Goal: Find specific fact: Find specific fact

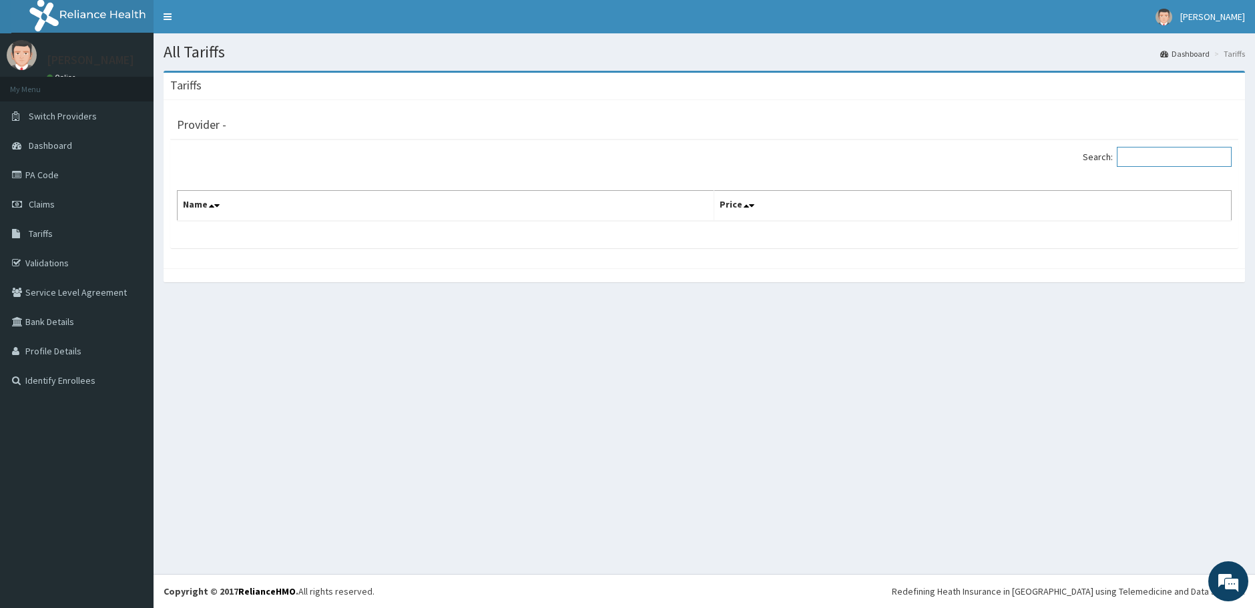
click at [1152, 158] on input "Search:" at bounding box center [1174, 157] width 115 height 20
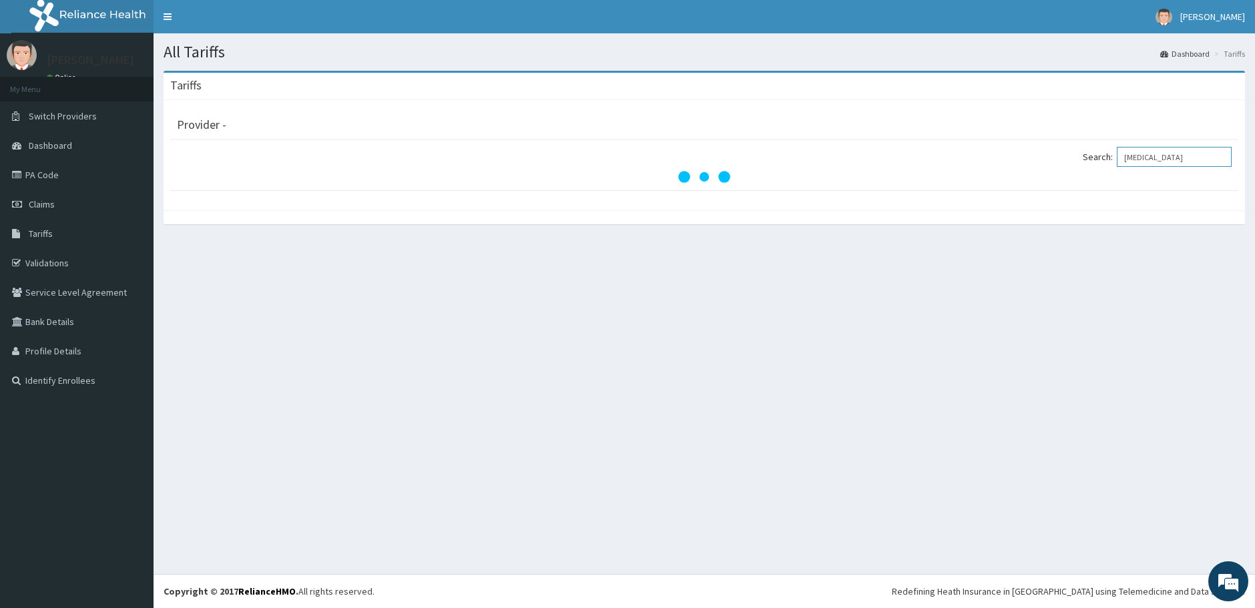
scroll to position [0, 6]
type input "GLUCOSE TOLERANCE TEST"
drag, startPoint x: 1152, startPoint y: 158, endPoint x: 689, endPoint y: 344, distance: 499.0
click at [689, 344] on div "All Tariffs Dashboard Tariffs Tariffs Provider - Search: GLUCOSE TOLERANCE TEST" at bounding box center [704, 303] width 1101 height 541
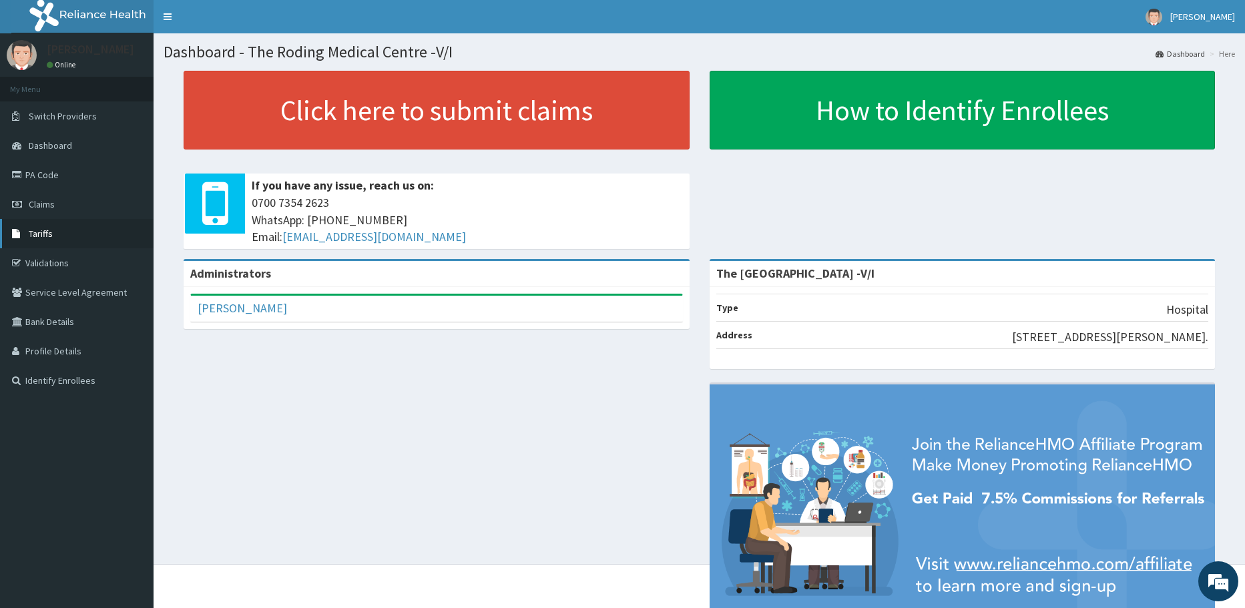
click at [55, 236] on link "Tariffs" at bounding box center [77, 233] width 154 height 29
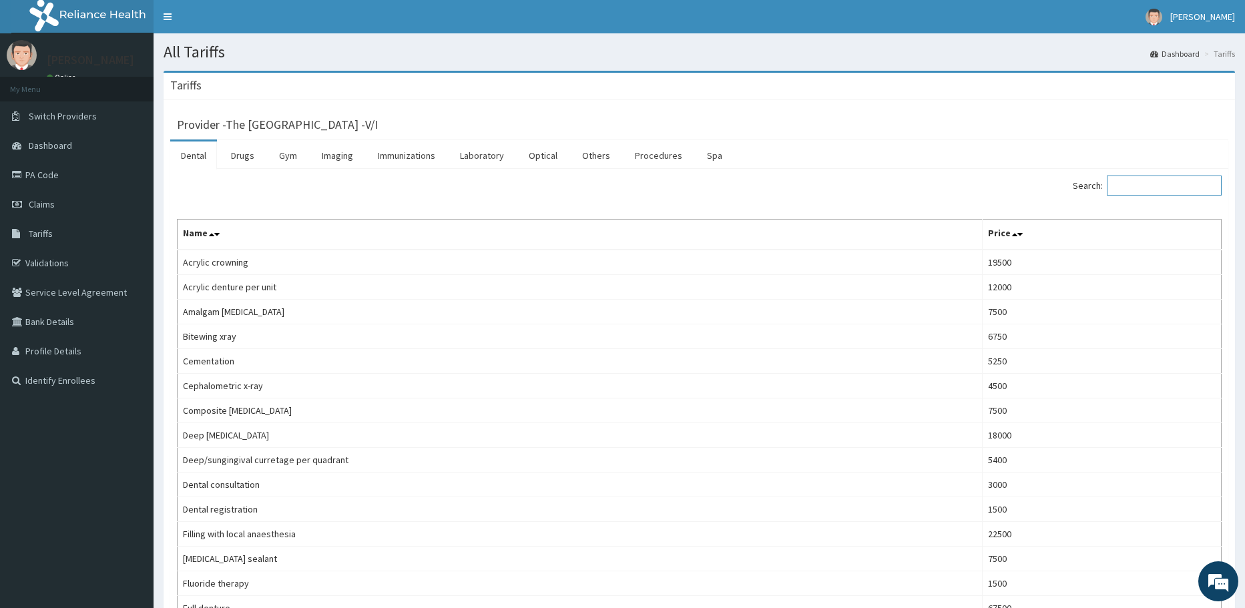
click at [1137, 185] on input "Search:" at bounding box center [1164, 186] width 115 height 20
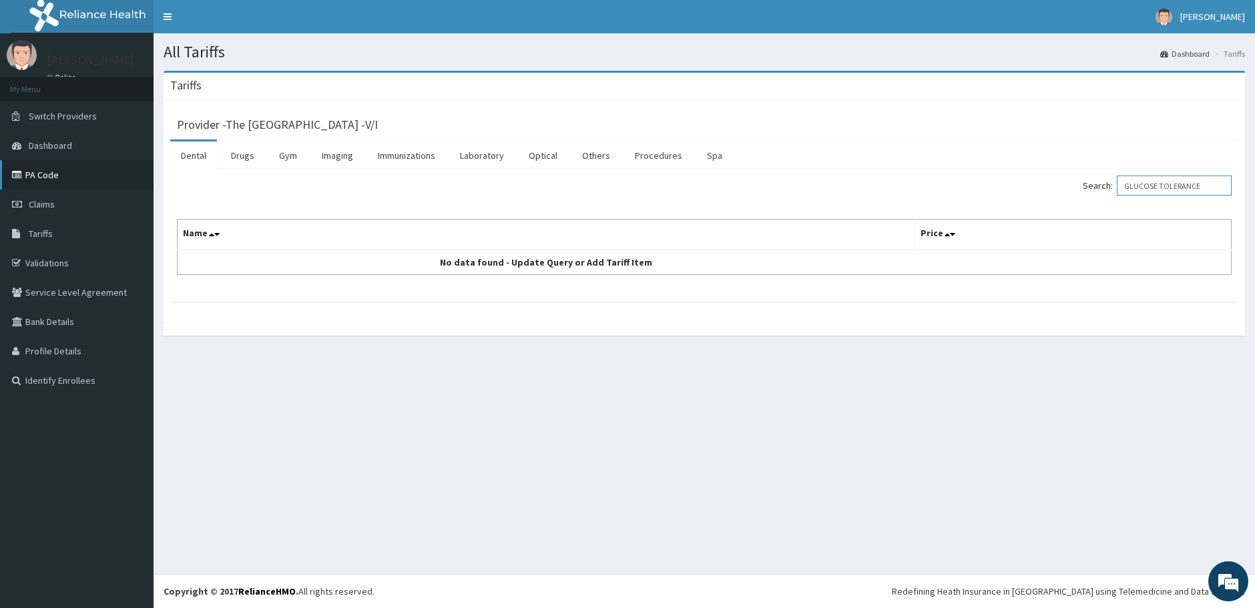
type input "GLUCOSE TOLERANCE"
click at [53, 174] on link "PA Code" at bounding box center [77, 174] width 154 height 29
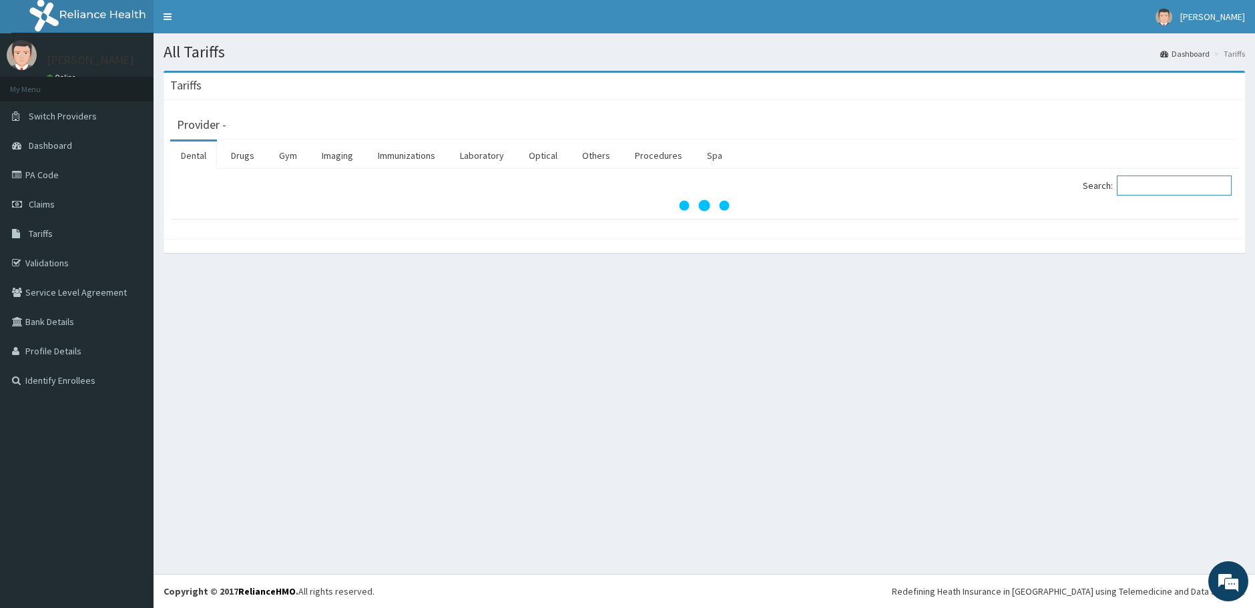
click at [1151, 186] on input "Search:" at bounding box center [1174, 186] width 115 height 20
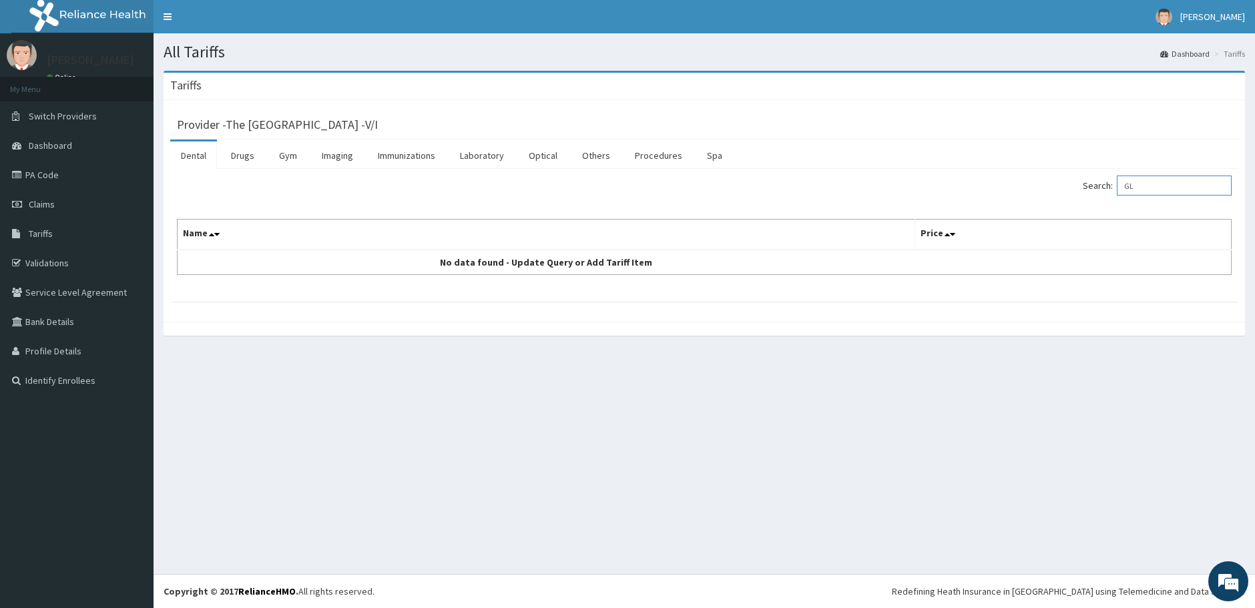
type input "G"
type input "GLUCOSE TOLERANCE"
click at [51, 172] on link "PA Code" at bounding box center [77, 174] width 154 height 29
